Goal: Transaction & Acquisition: Purchase product/service

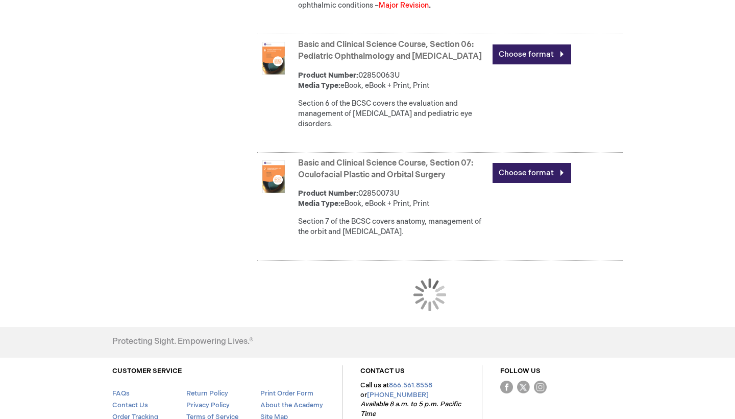
scroll to position [1069, 0]
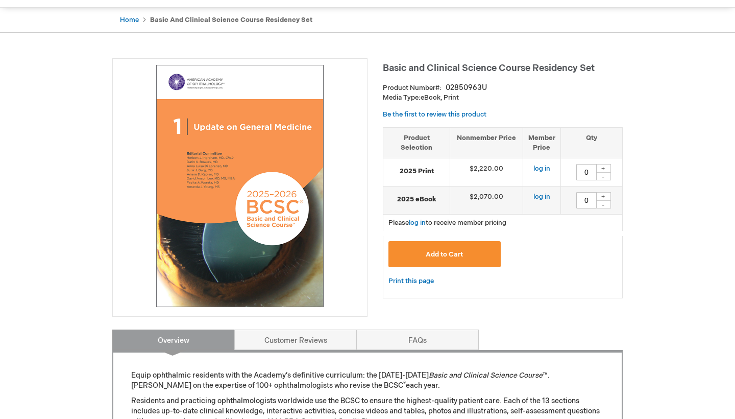
scroll to position [98, 0]
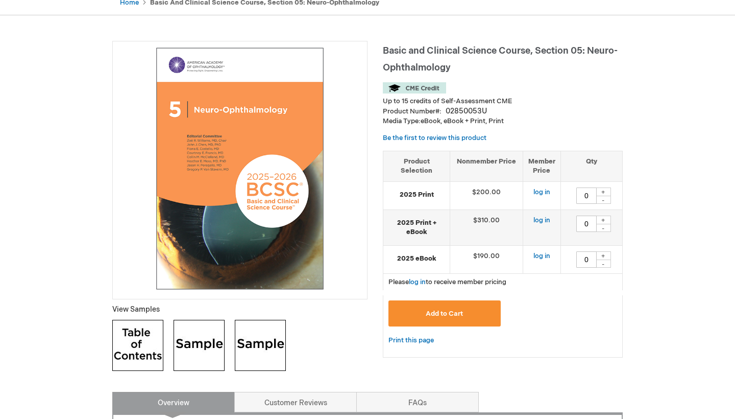
scroll to position [112, 0]
click at [199, 347] on img at bounding box center [199, 344] width 51 height 51
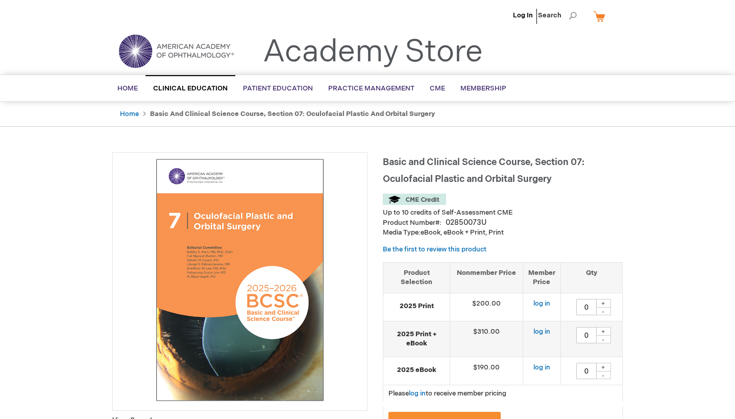
type input "0"
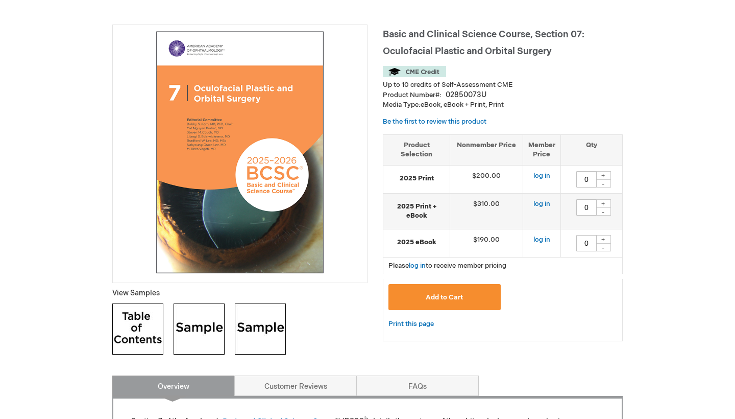
scroll to position [294, 0]
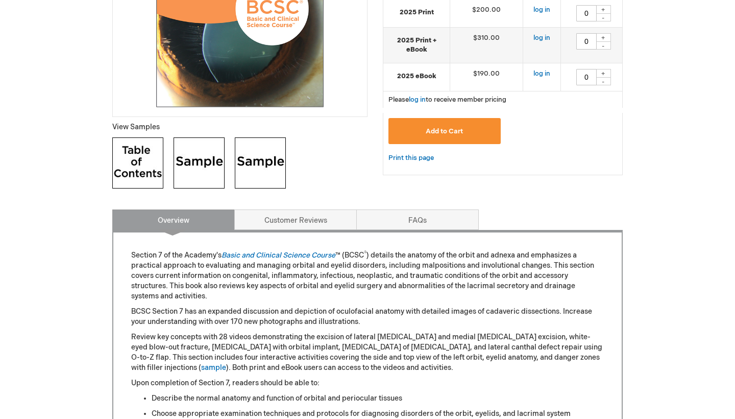
click at [130, 152] on img at bounding box center [137, 162] width 51 height 51
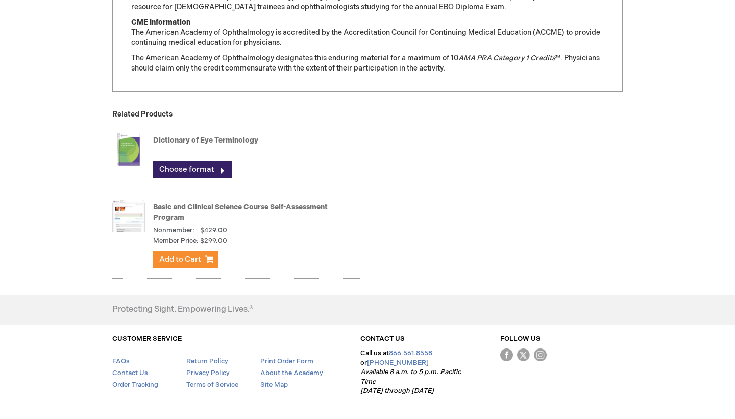
scroll to position [956, 0]
